Goal: Use online tool/utility: Utilize a website feature to perform a specific function

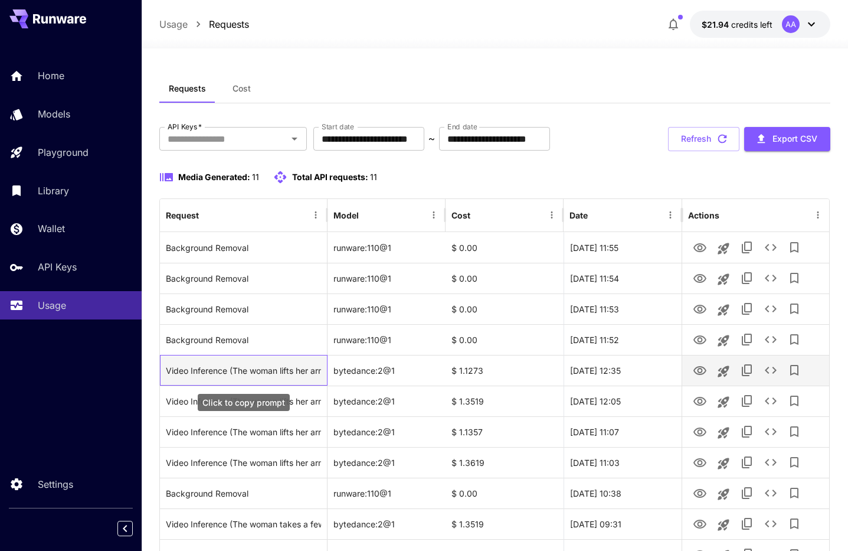
click at [273, 372] on div "Video Inference (The woman lifts her arms up and places her hands behind her he…" at bounding box center [243, 370] width 155 height 30
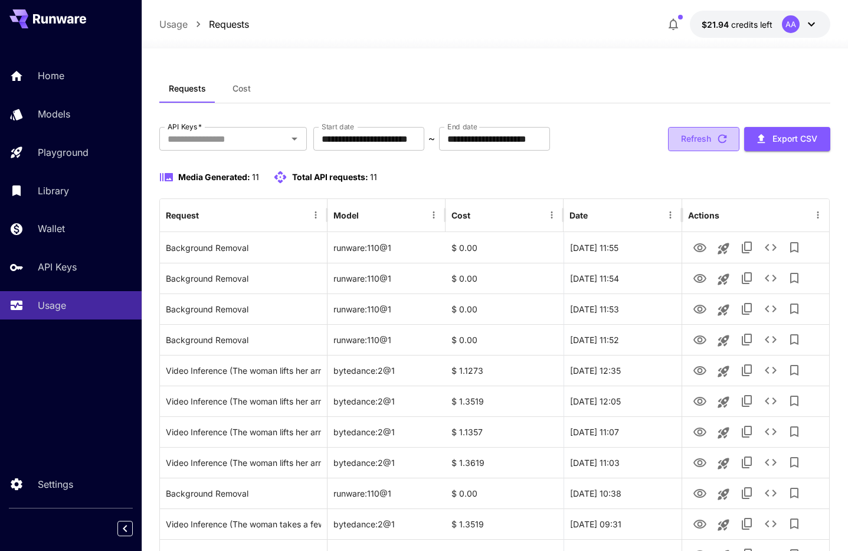
click at [700, 136] on button "Refresh" at bounding box center [703, 139] width 71 height 24
click at [714, 137] on button "Refresh" at bounding box center [703, 139] width 71 height 24
click at [718, 136] on icon "button" at bounding box center [722, 138] width 13 height 13
click at [702, 138] on button "Refresh" at bounding box center [703, 139] width 71 height 24
click at [701, 137] on button "Refresh" at bounding box center [703, 139] width 71 height 24
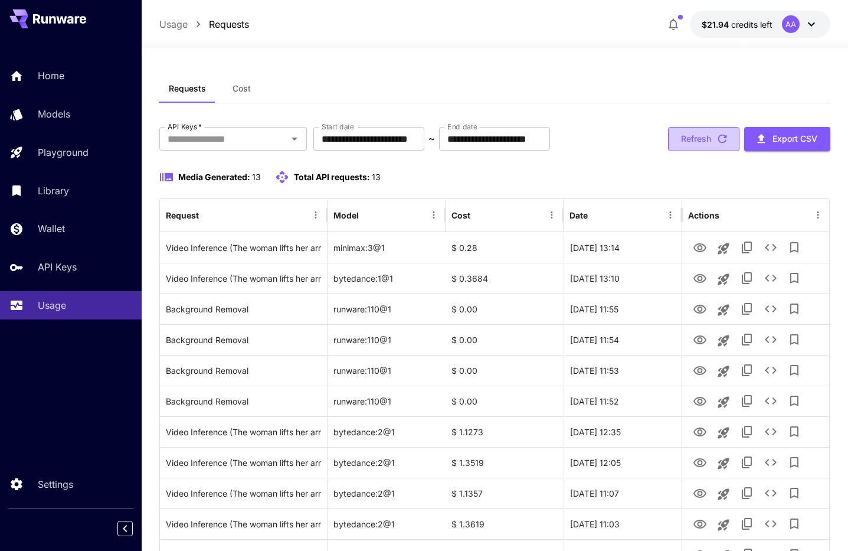
click at [702, 136] on button "Refresh" at bounding box center [703, 139] width 71 height 24
click at [706, 139] on button "Refresh" at bounding box center [703, 139] width 71 height 24
click at [700, 136] on button "Refresh" at bounding box center [703, 139] width 71 height 24
click at [698, 137] on button "Refresh" at bounding box center [703, 139] width 71 height 24
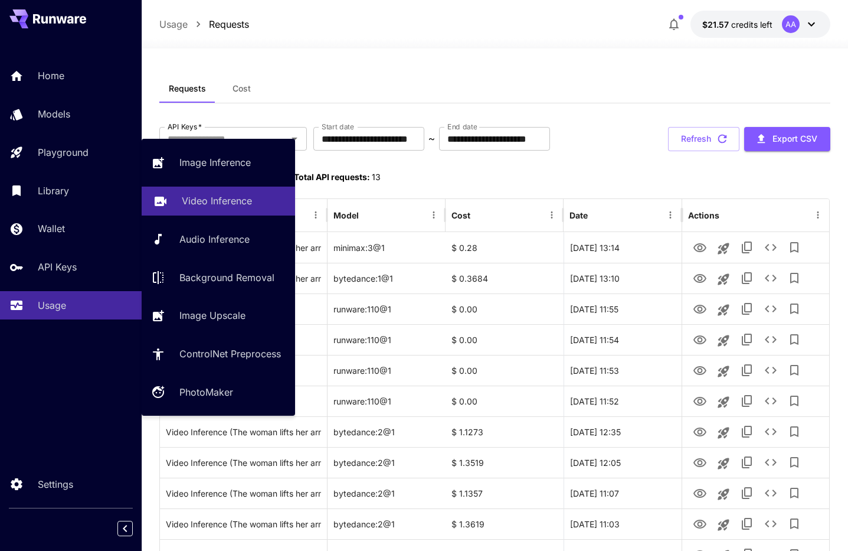
click at [201, 199] on p "Video Inference" at bounding box center [217, 201] width 70 height 14
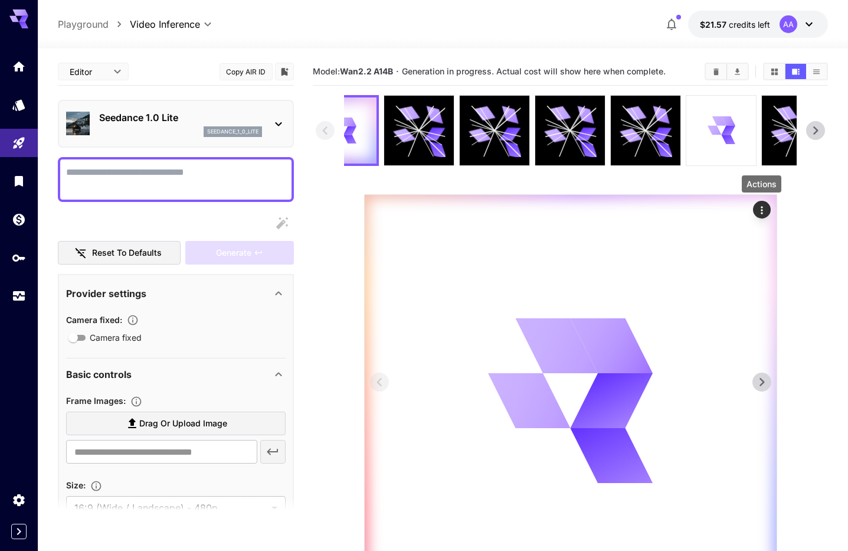
click at [762, 210] on icon "Actions" at bounding box center [762, 210] width 2 height 8
